Goal: Information Seeking & Learning: Learn about a topic

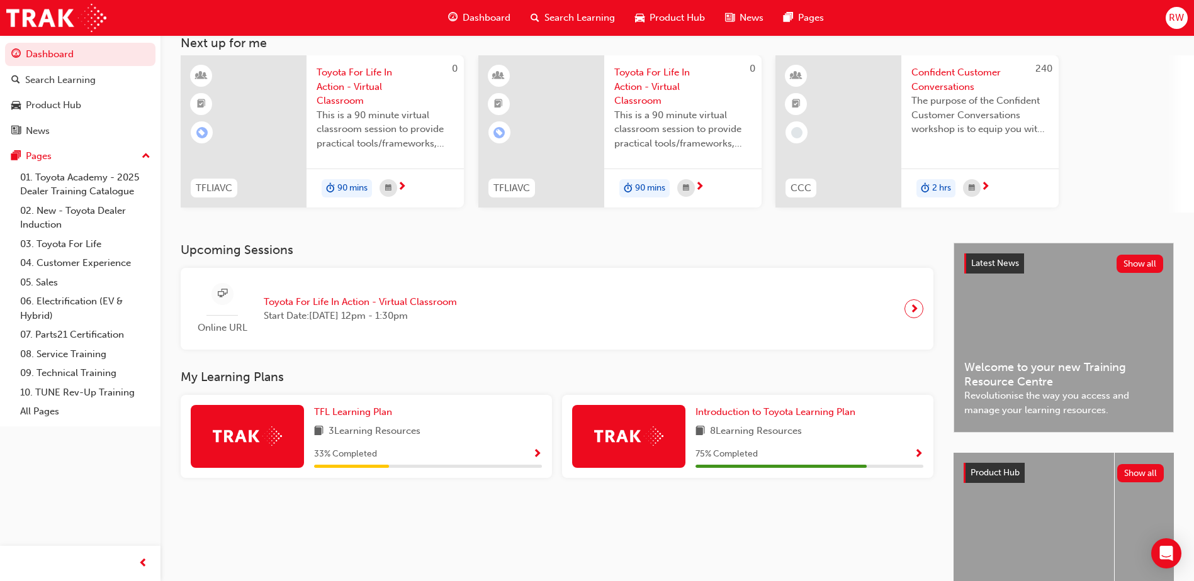
scroll to position [166, 0]
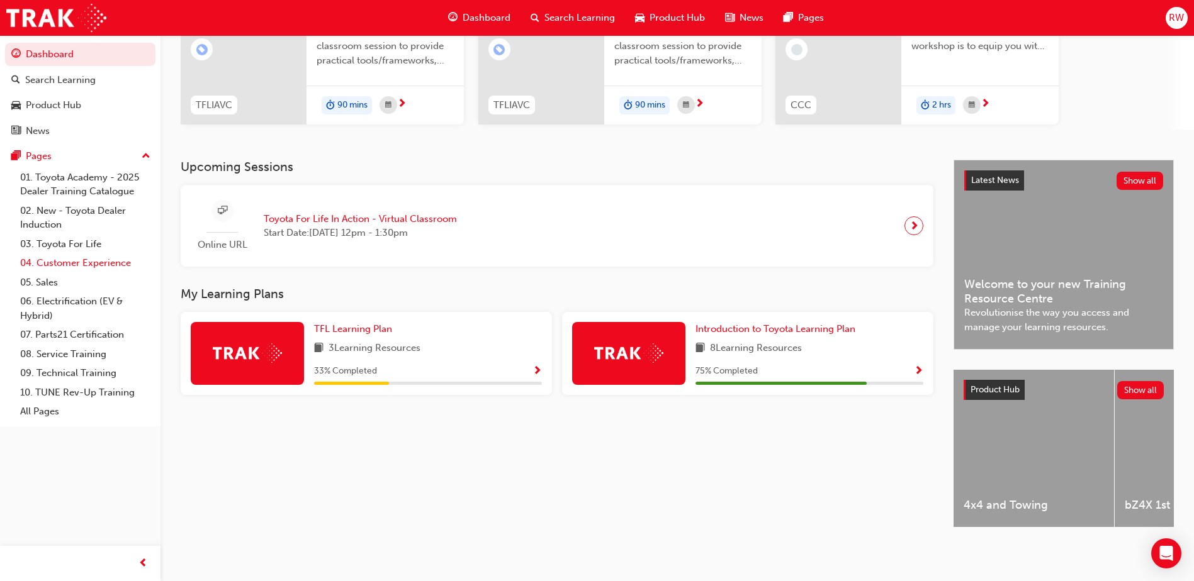
click at [96, 263] on link "04. Customer Experience" at bounding box center [85, 264] width 140 height 20
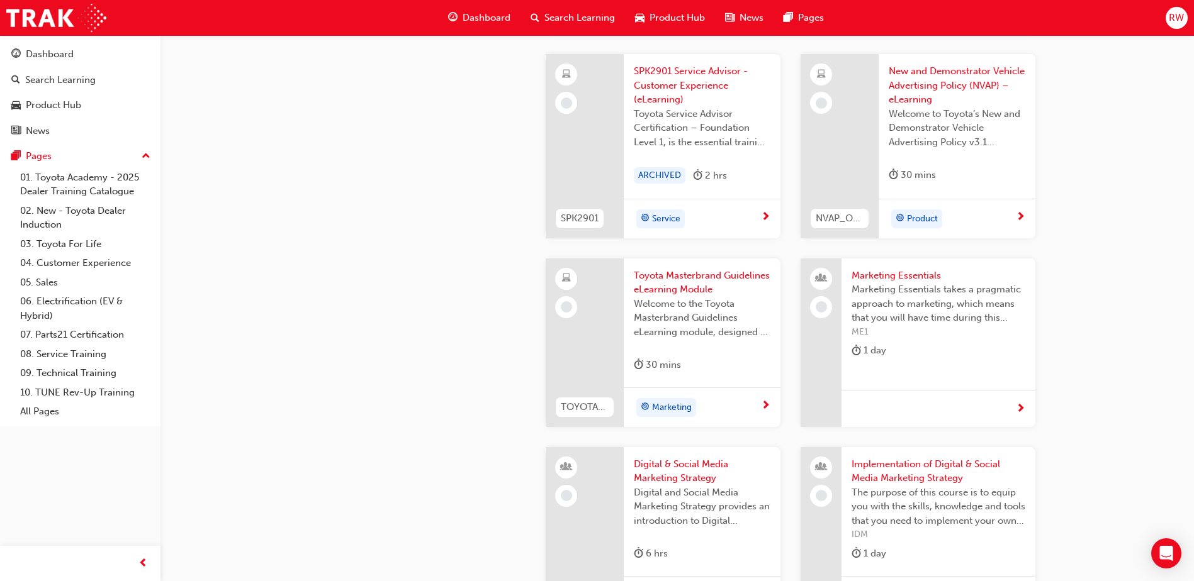
scroll to position [2411, 0]
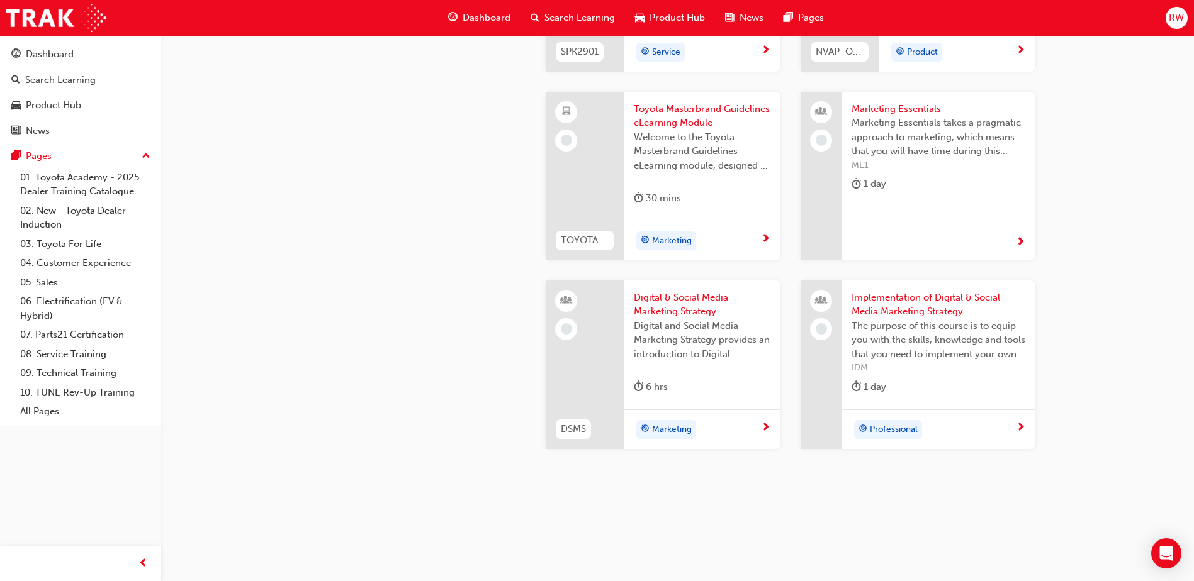
click at [713, 301] on span "Digital & Social Media Marketing Strategy" at bounding box center [702, 305] width 137 height 28
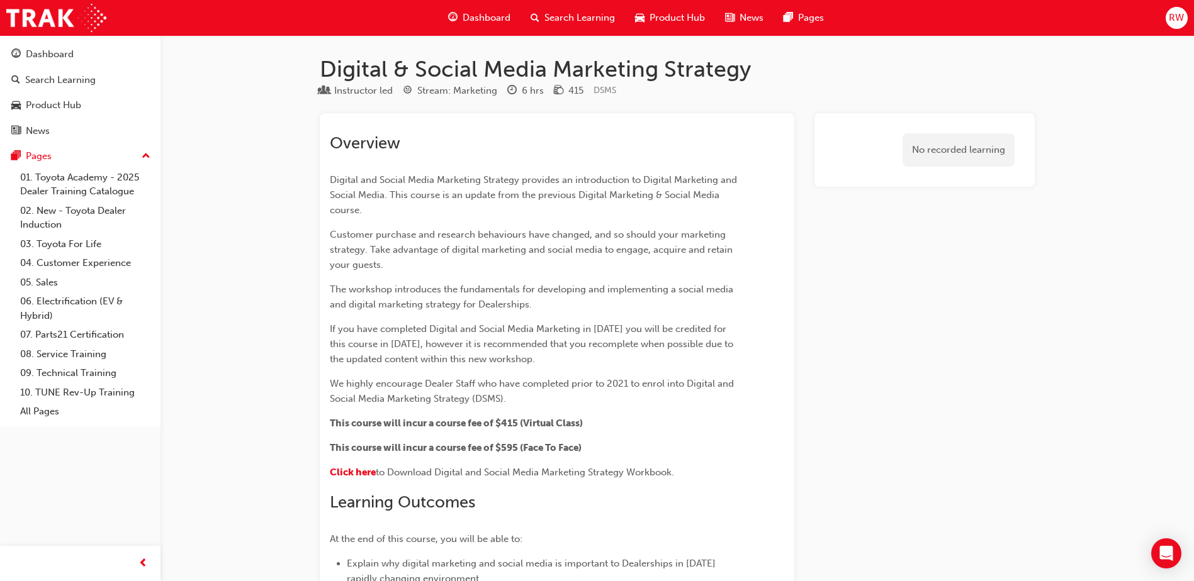
click at [916, 145] on div "No recorded learning" at bounding box center [958, 149] width 112 height 33
click at [928, 149] on div "No recorded learning" at bounding box center [958, 149] width 112 height 33
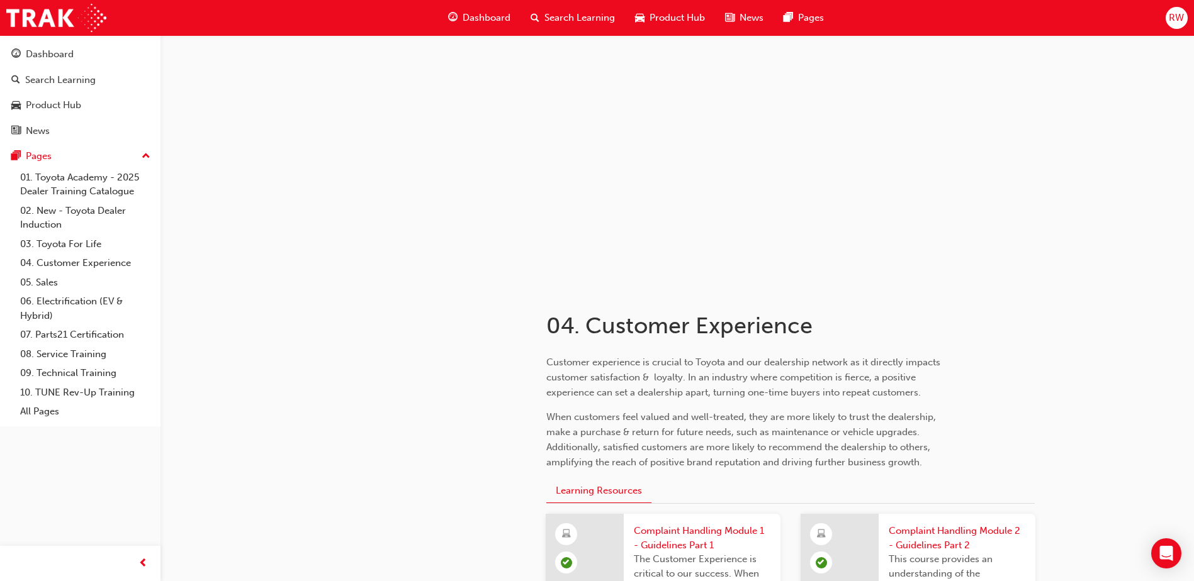
scroll to position [2411, 0]
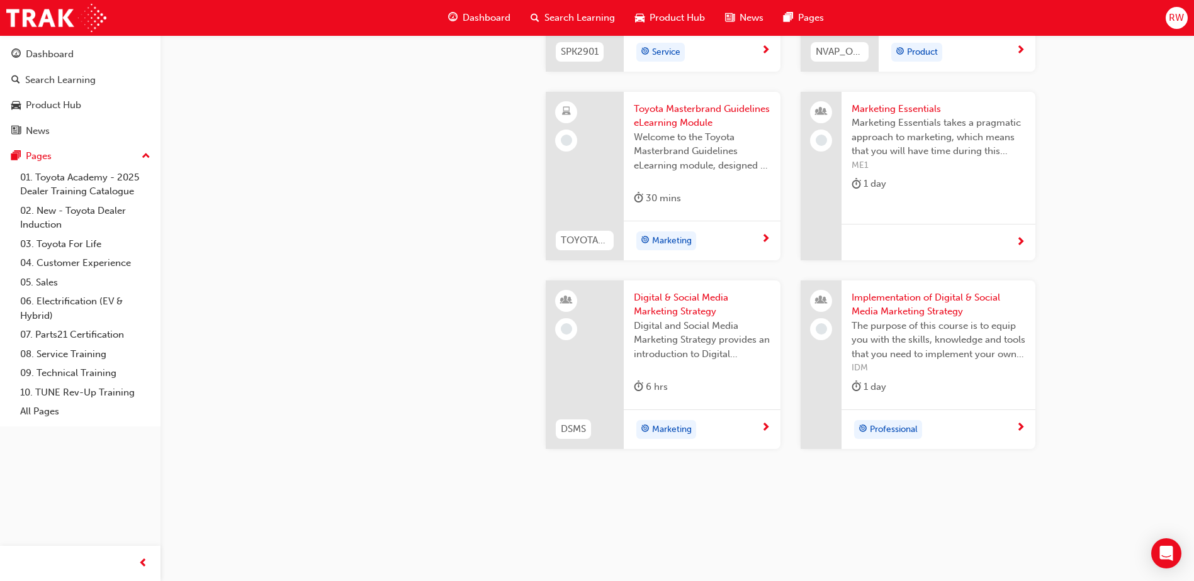
click at [680, 143] on span "Welcome to the Toyota Masterbrand Guidelines eLearning module, designed to enha…" at bounding box center [702, 151] width 137 height 43
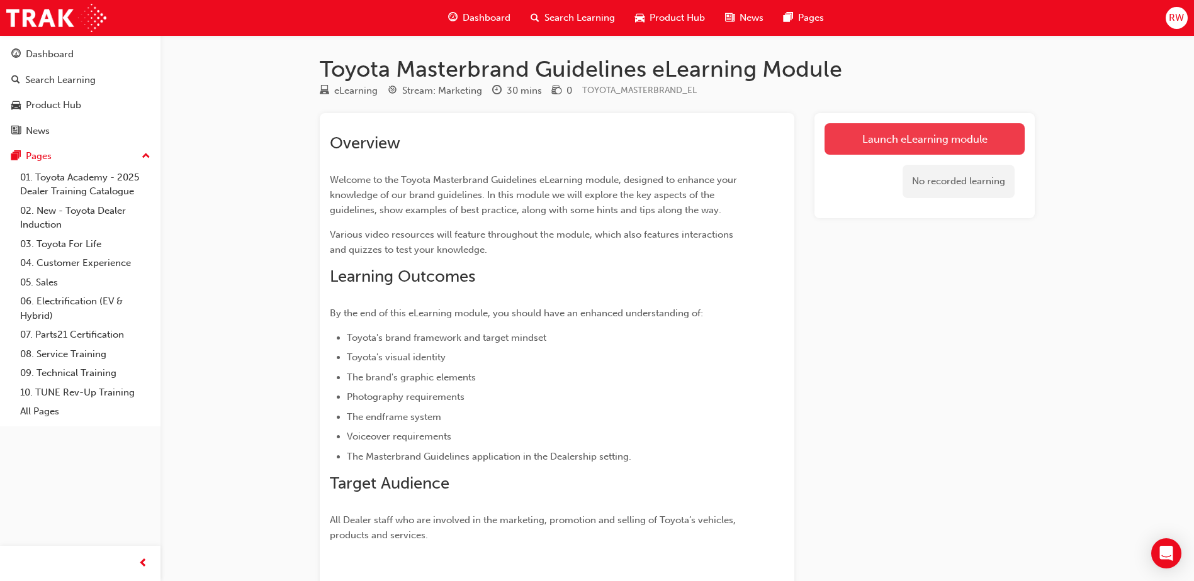
click at [884, 139] on link "Launch eLearning module" at bounding box center [924, 138] width 200 height 31
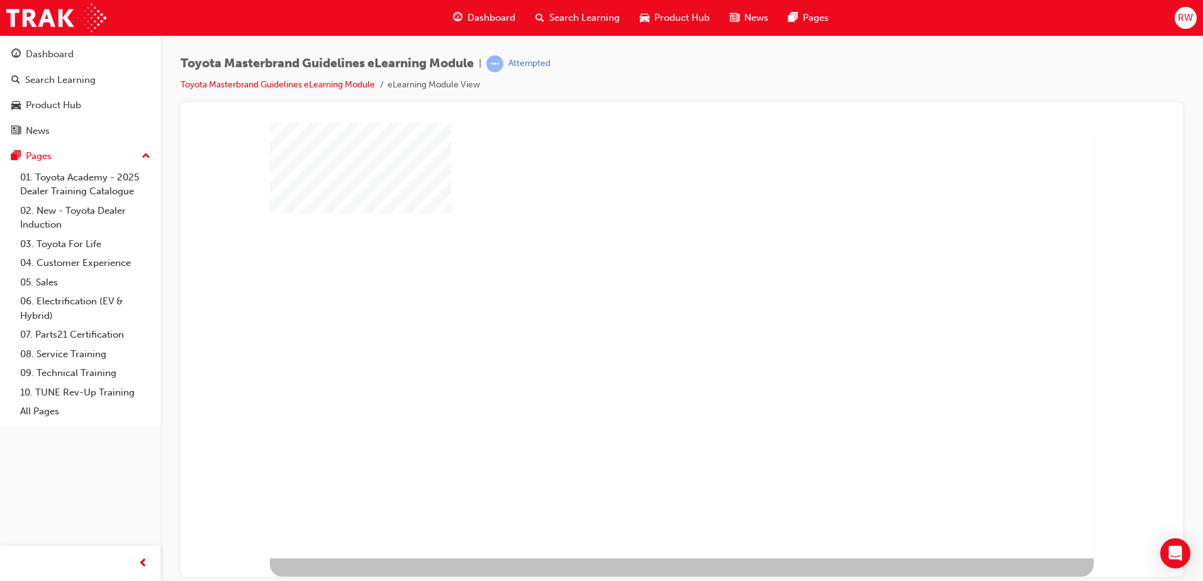
click at [270, 558] on div at bounding box center [270, 558] width 0 height 0
click at [737, 558] on div at bounding box center [682, 558] width 824 height 0
click at [647, 305] on div "play" at bounding box center [647, 305] width 0 height 0
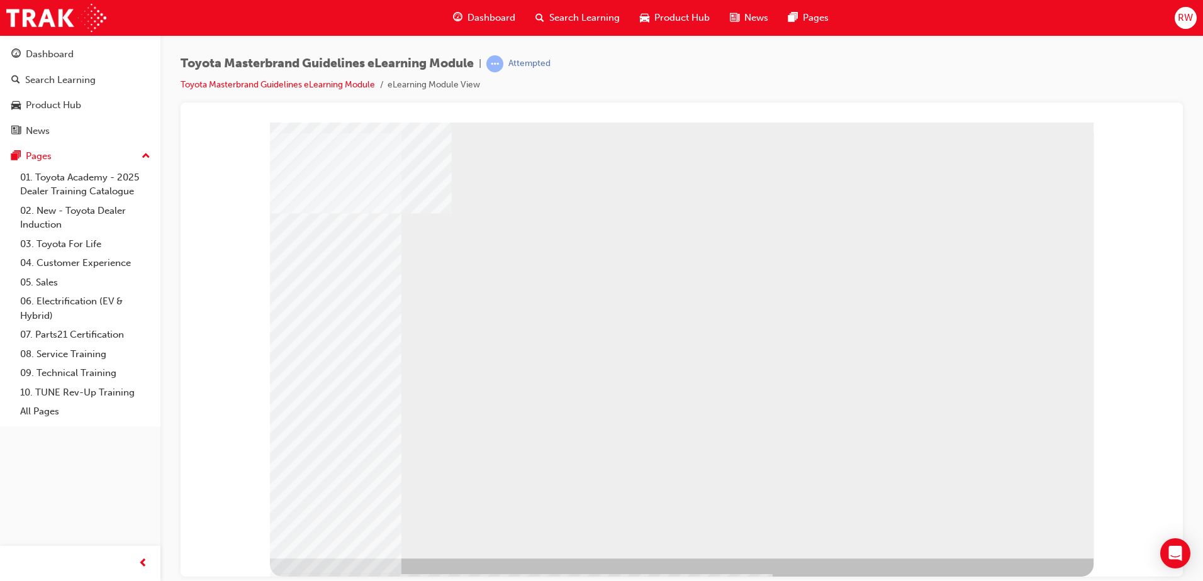
click at [346, 580] on div "NEXT Trigger this button to go to the next slide" at bounding box center [308, 591] width 76 height 22
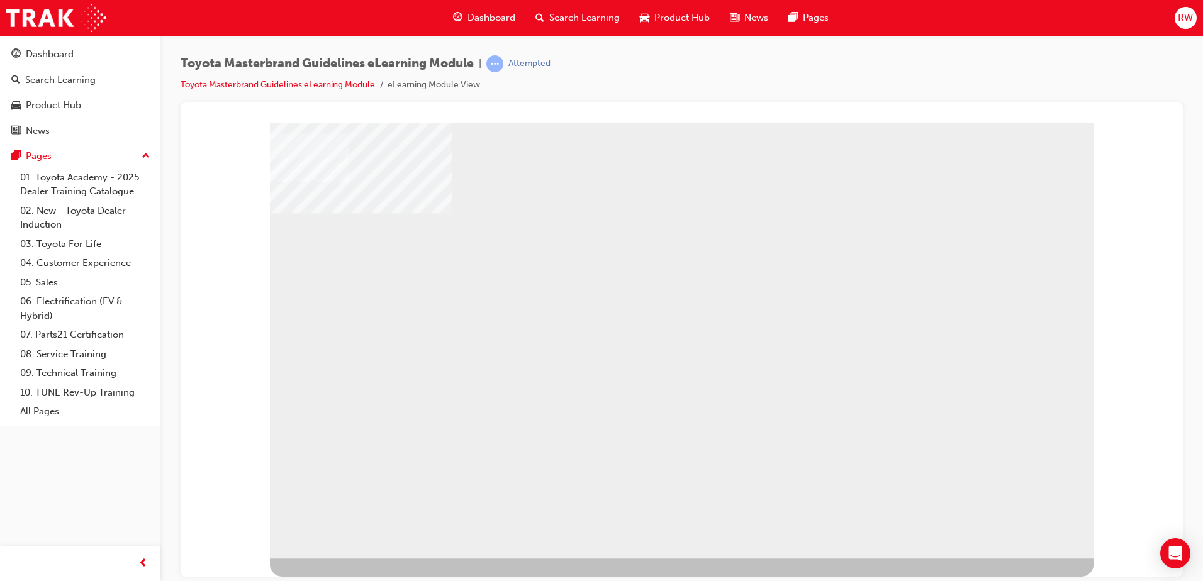
click at [346, 580] on div "NEXT Trigger this button to go to the next slide" at bounding box center [308, 591] width 76 height 22
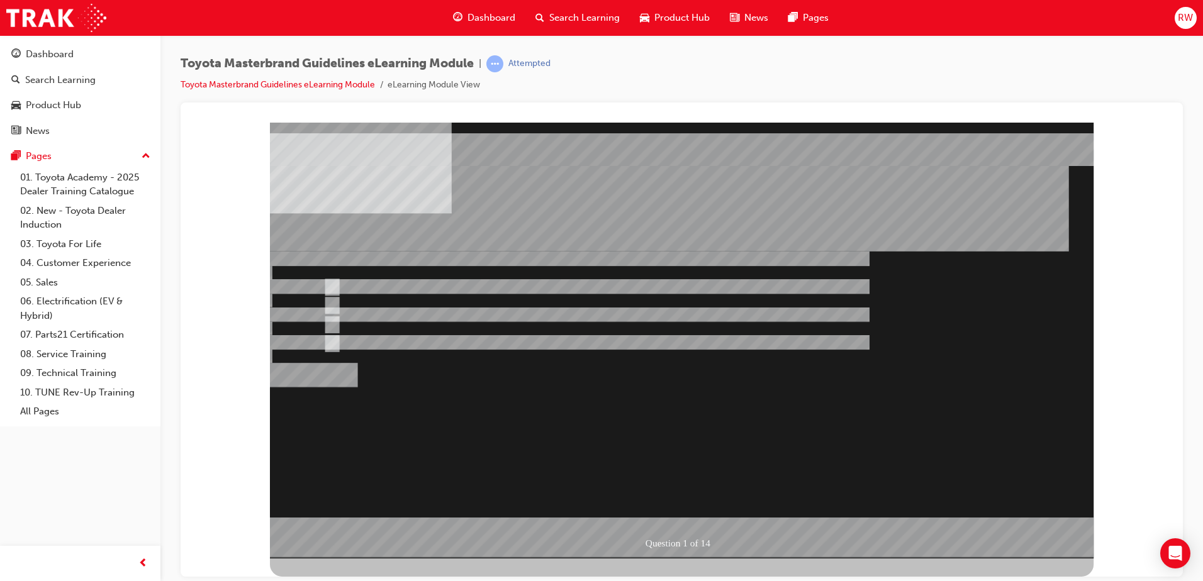
click at [407, 316] on div at bounding box center [682, 340] width 824 height 436
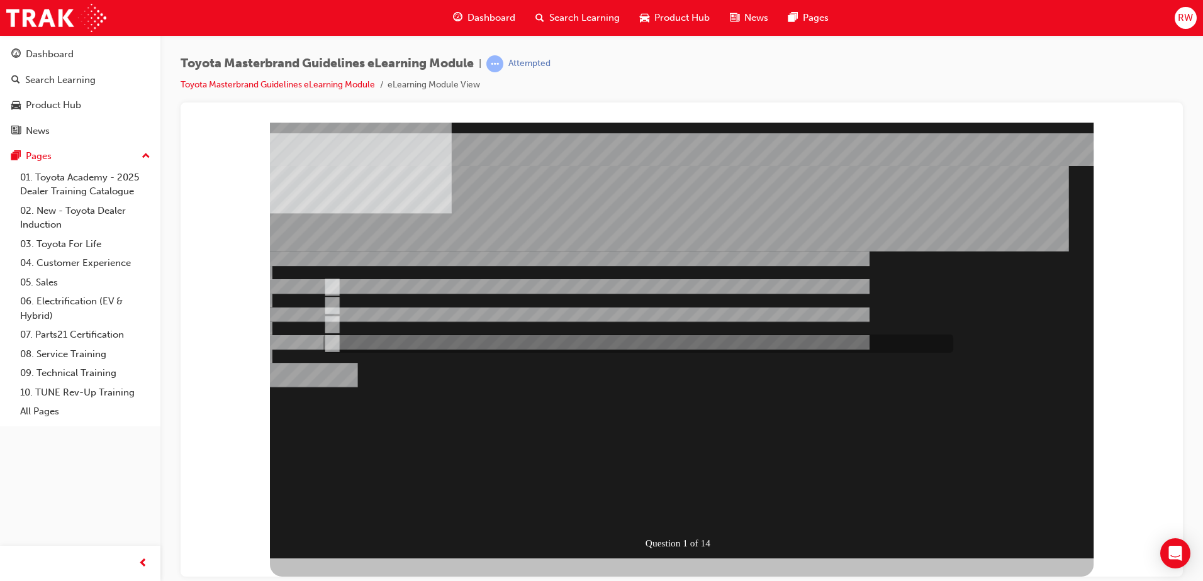
radio input "false"
radio input "true"
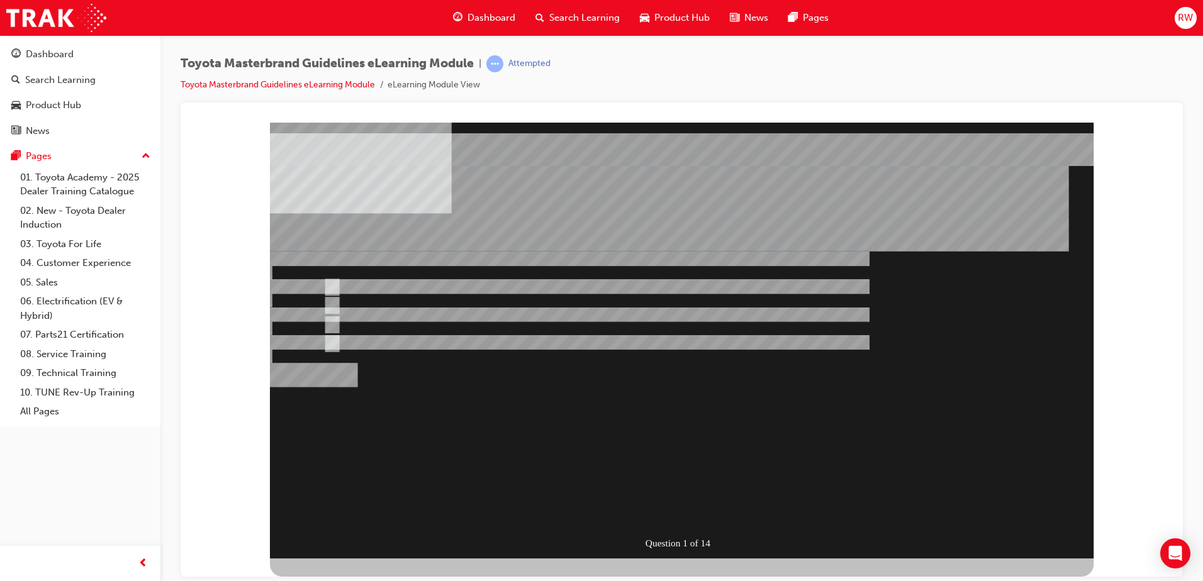
drag, startPoint x: 693, startPoint y: 496, endPoint x: 692, endPoint y: 507, distance: 10.7
click at [692, 503] on div "Question 1 of 14" at bounding box center [682, 340] width 824 height 436
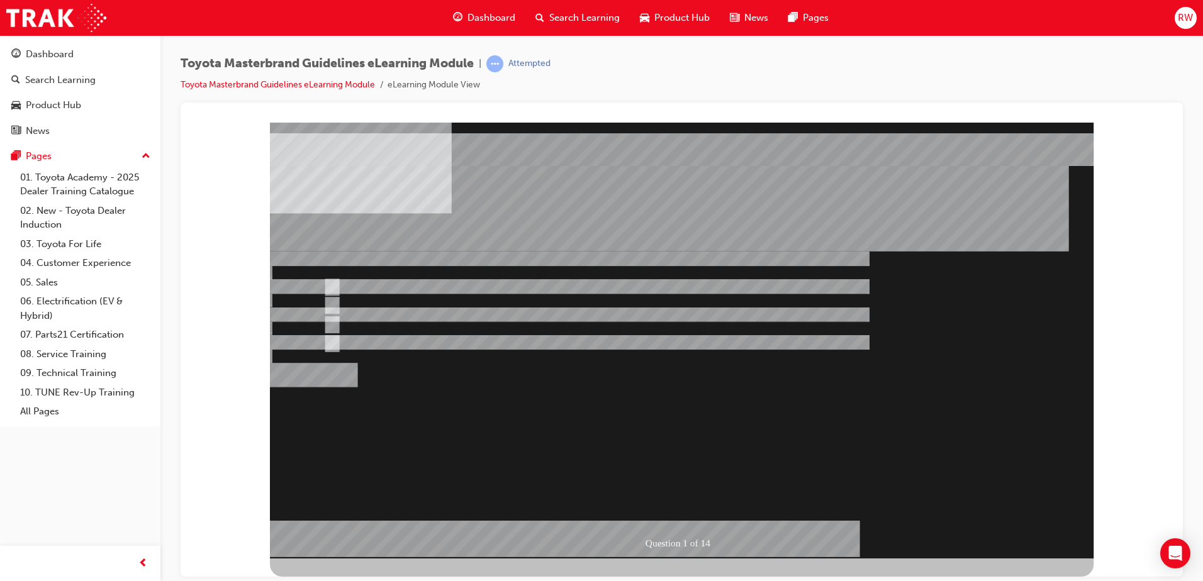
click at [401, 340] on div at bounding box center [682, 340] width 824 height 436
